Goal: Task Accomplishment & Management: Complete application form

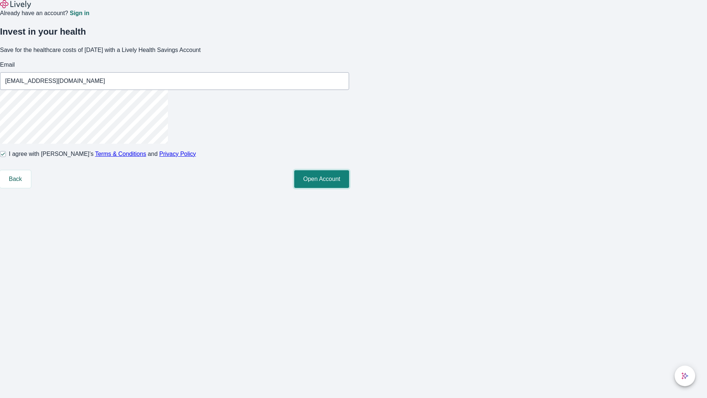
click at [349, 188] on button "Open Account" at bounding box center [321, 179] width 55 height 18
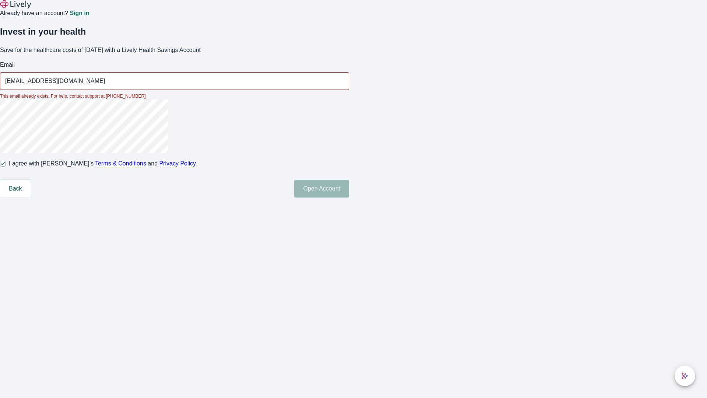
type input "[EMAIL_ADDRESS][DOMAIN_NAME]"
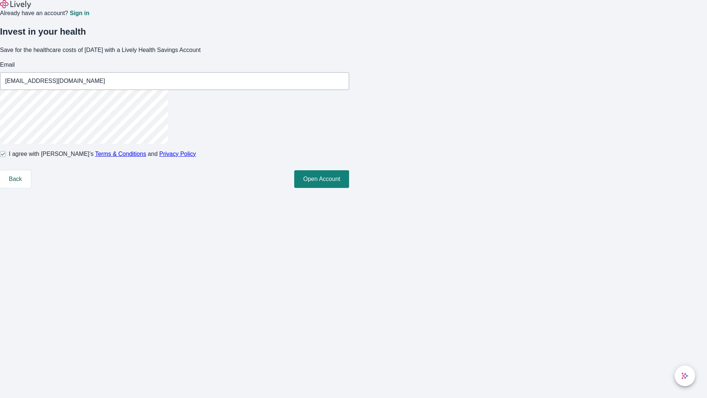
click at [6, 157] on input "I agree with Lively’s Terms & Conditions and Privacy Policy" at bounding box center [3, 154] width 6 height 6
checkbox input "false"
type input "[EMAIL_ADDRESS][DOMAIN_NAME]"
click at [6, 157] on input "I agree with Lively’s Terms & Conditions and Privacy Policy" at bounding box center [3, 154] width 6 height 6
checkbox input "true"
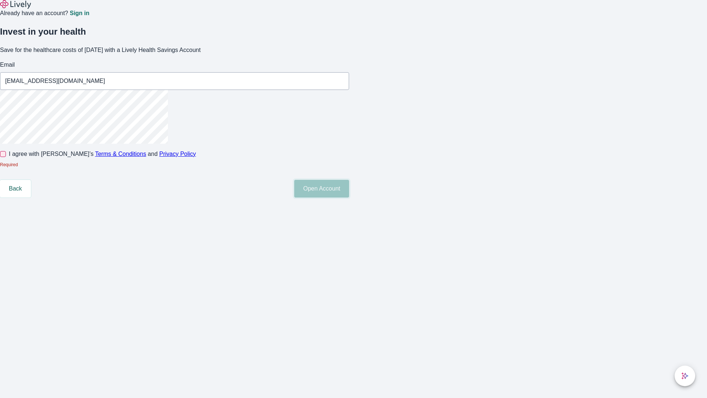
click at [349, 197] on button "Open Account" at bounding box center [321, 189] width 55 height 18
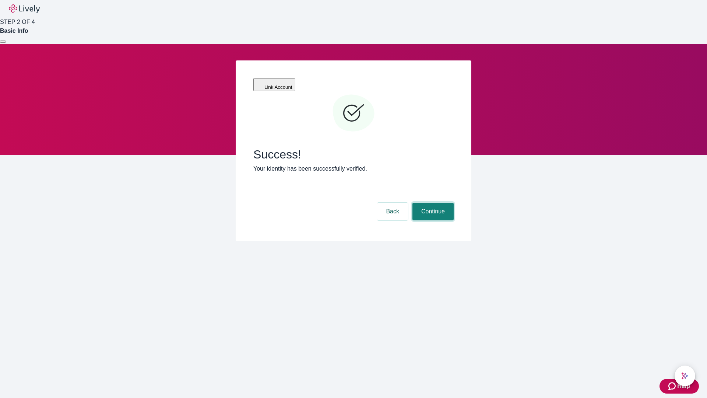
click at [432, 203] on button "Continue" at bounding box center [433, 212] width 41 height 18
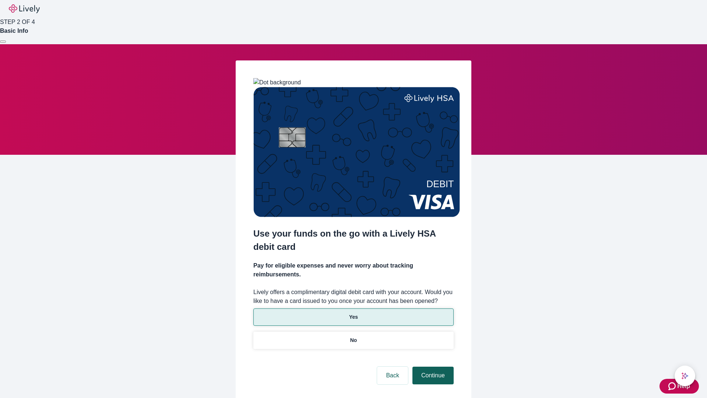
click at [353, 336] on p "No" at bounding box center [353, 340] width 7 height 8
click at [432, 367] on button "Continue" at bounding box center [433, 376] width 41 height 18
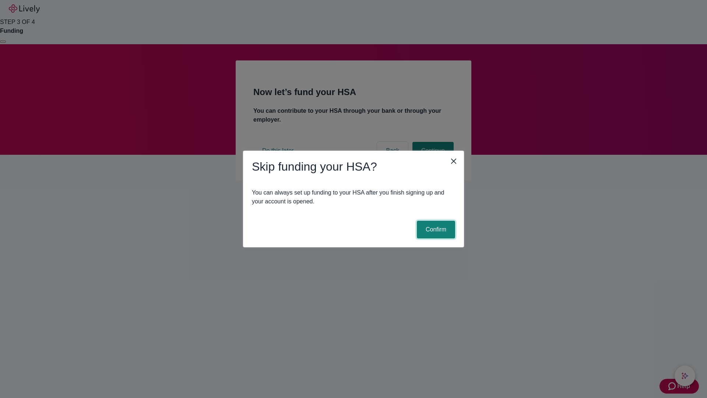
click at [435, 229] on button "Confirm" at bounding box center [436, 230] width 38 height 18
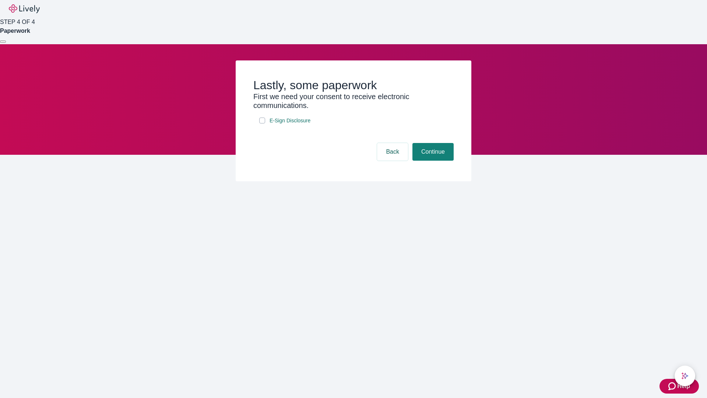
click at [262, 123] on input "E-Sign Disclosure" at bounding box center [262, 121] width 6 height 6
checkbox input "true"
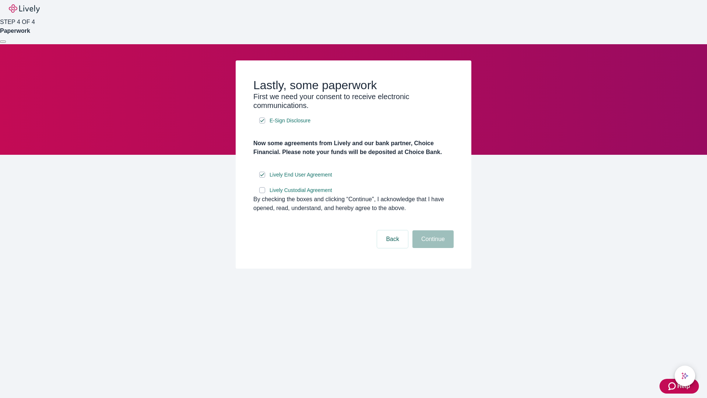
click at [262, 193] on input "Lively Custodial Agreement" at bounding box center [262, 190] width 6 height 6
checkbox input "true"
click at [432, 248] on button "Continue" at bounding box center [433, 239] width 41 height 18
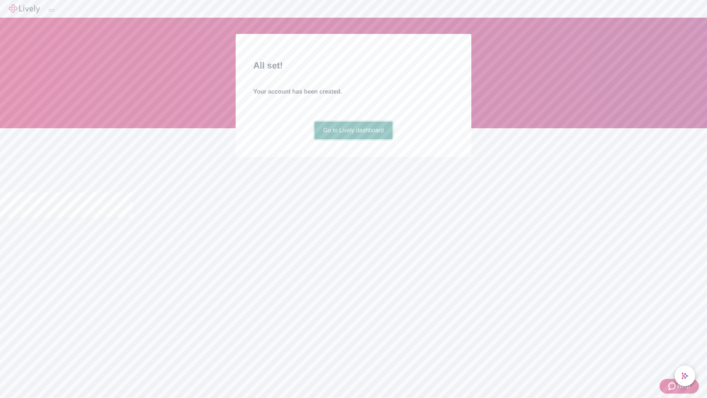
click at [353, 139] on link "Go to Lively dashboard" at bounding box center [354, 131] width 78 height 18
